Goal: Navigation & Orientation: Go to known website

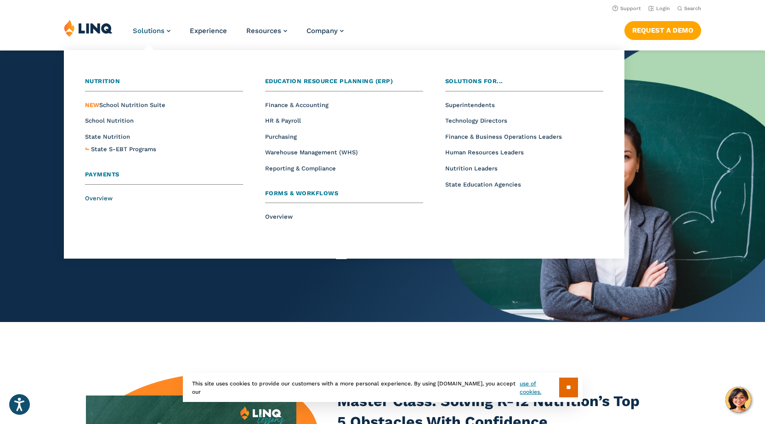
click at [96, 198] on span "Overview" at bounding box center [99, 198] width 28 height 7
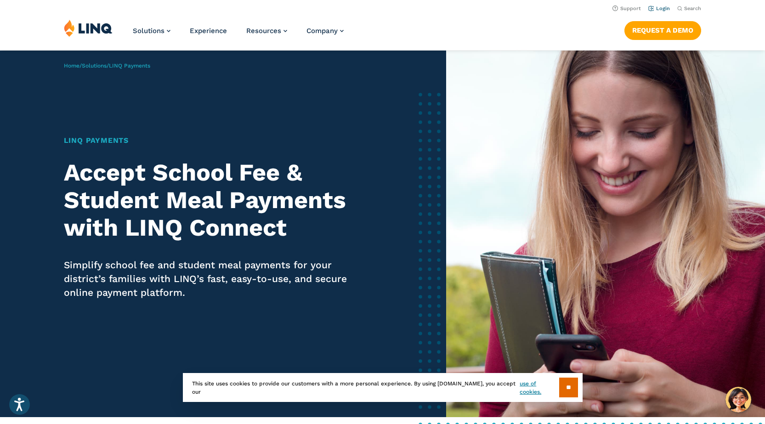
click at [664, 11] on link "Login" at bounding box center [659, 9] width 22 height 6
